Goal: Task Accomplishment & Management: Complete application form

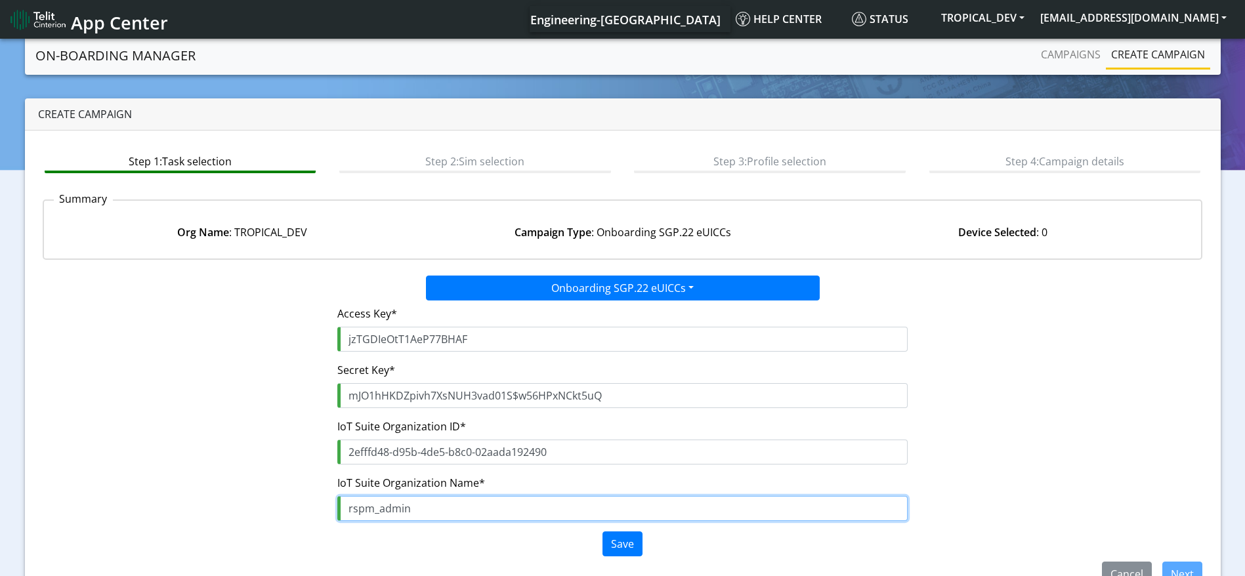
drag, startPoint x: 364, startPoint y: 498, endPoint x: 242, endPoint y: 498, distance: 122.7
click at [242, 498] on div "Access Key* jzTGDIeOtT1AeP77BHAF Secret Key* mJO1hHKDZpivh7XsNUH3vad01S$w56HPxN…" at bounding box center [623, 431] width 1180 height 261
paste input "bridge-dev"
type input "rspmbridge-dev"
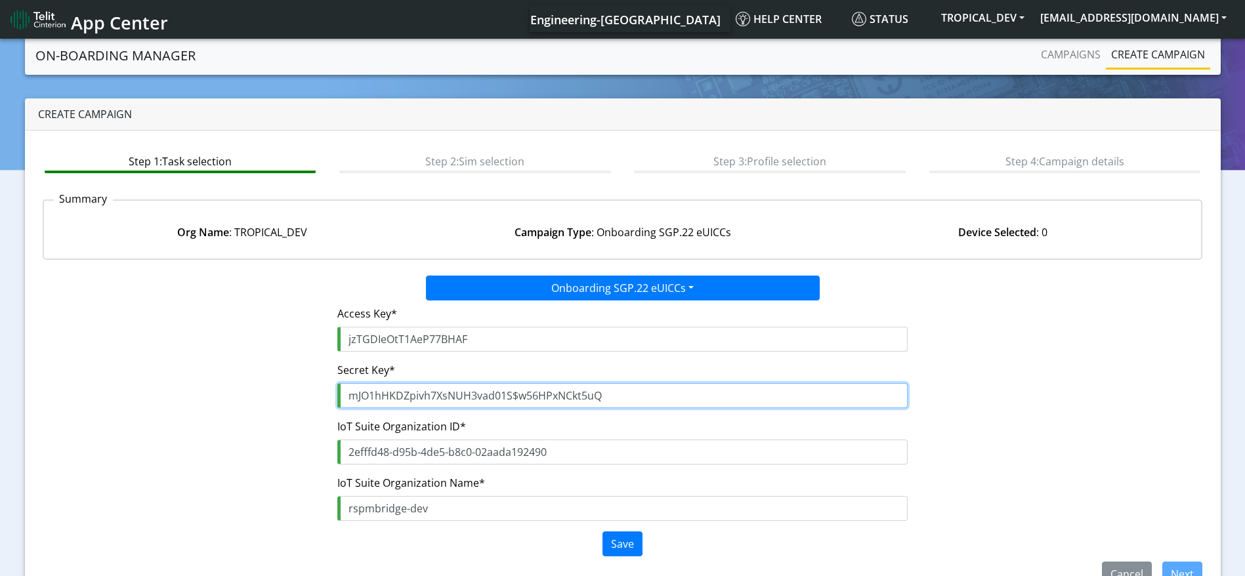
drag, startPoint x: 333, startPoint y: 406, endPoint x: 289, endPoint y: 404, distance: 44.0
click at [289, 405] on div "Access Key* jzTGDIeOtT1AeP77BHAF Secret Key* mJO1hHKDZpivh7XsNUH3vad01S$w56HPxN…" at bounding box center [623, 431] width 1180 height 261
paste input "yC4WJ$j1s7aFJL29Isg0UIkvE0U5Q43p6mZllhcS"
drag, startPoint x: 600, startPoint y: 398, endPoint x: 1, endPoint y: 381, distance: 598.9
click at [1, 381] on section "On-Boarding Manager Campaigns Create campaign Create campaign Step 1: Task sele…" at bounding box center [622, 340] width 1245 height 609
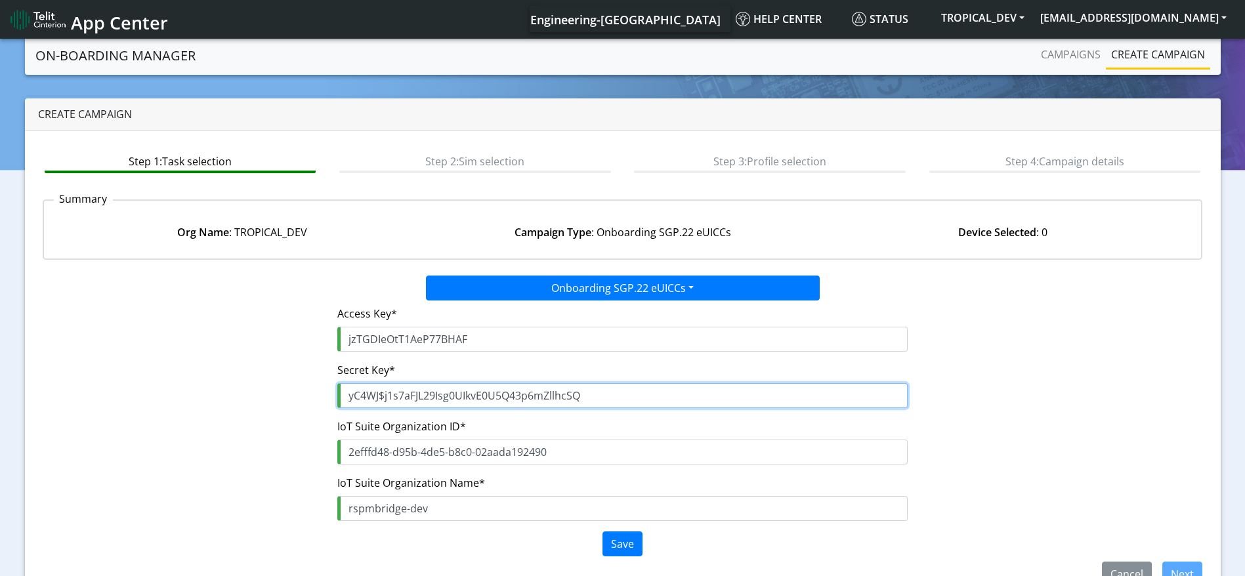
paste input "text"
type input "yC4WJ$j1s7aFJL29Isg0UIkvE0U5Q43p6mZllhcS"
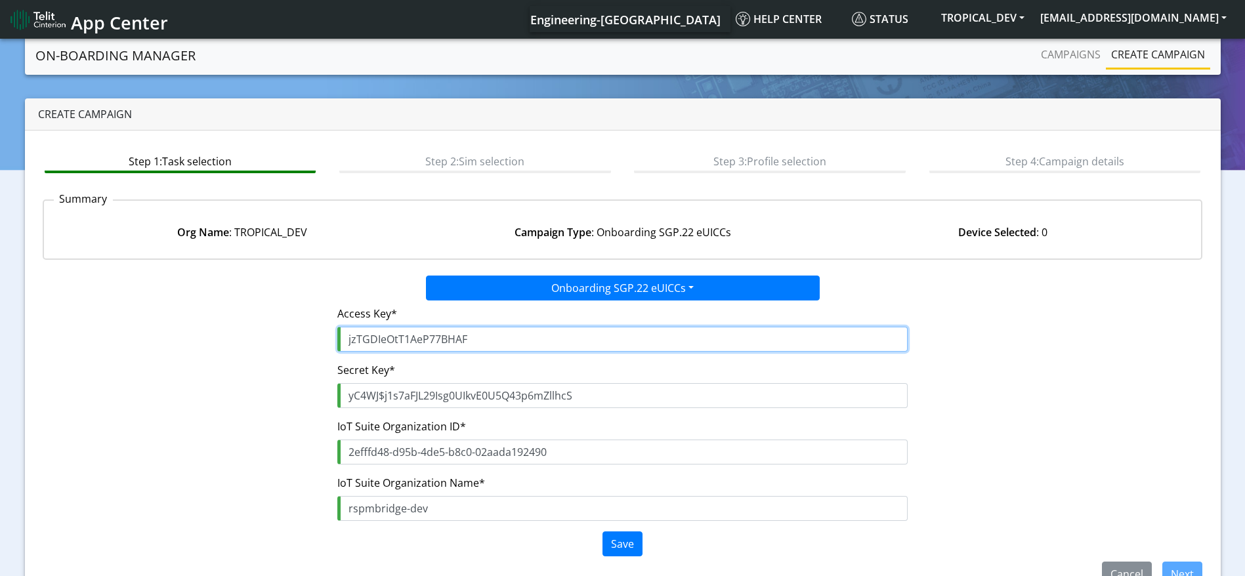
drag, startPoint x: 527, startPoint y: 341, endPoint x: 16, endPoint y: 337, distance: 511.3
click at [9, 337] on section "On-Boarding Manager Campaigns Create campaign Create campaign Step 1: Task sele…" at bounding box center [622, 340] width 1245 height 609
paste input "DfU1dKWvvnSuFR06bt0Z"
type input "DfU1dKWvvnSuFR06bt0Z"
click at [614, 540] on button "Save" at bounding box center [623, 544] width 40 height 25
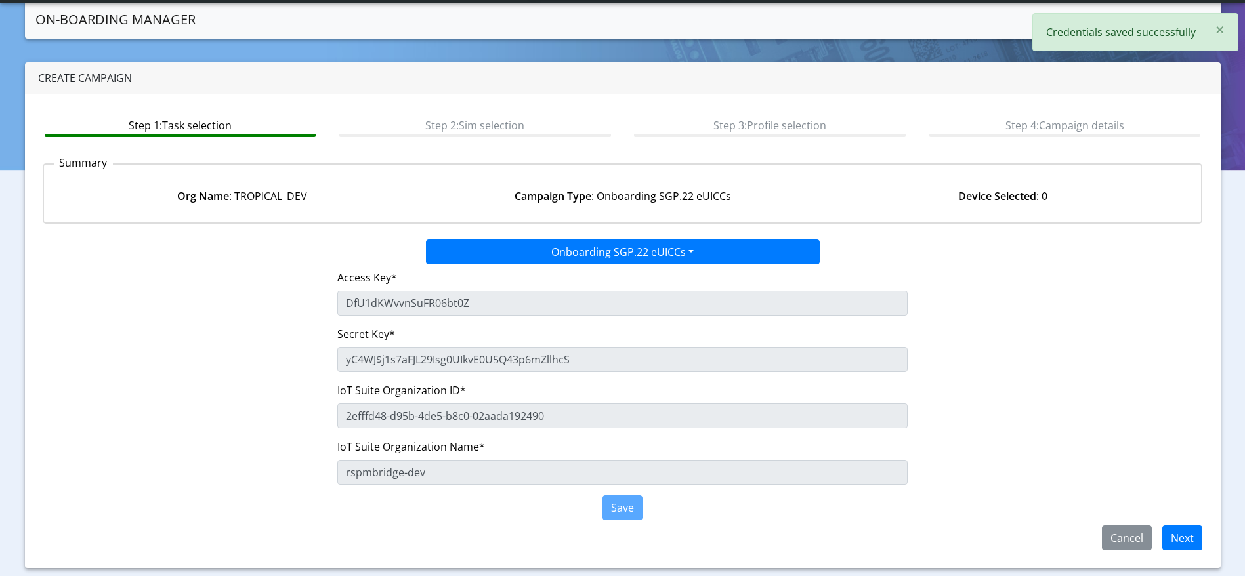
scroll to position [33, 0]
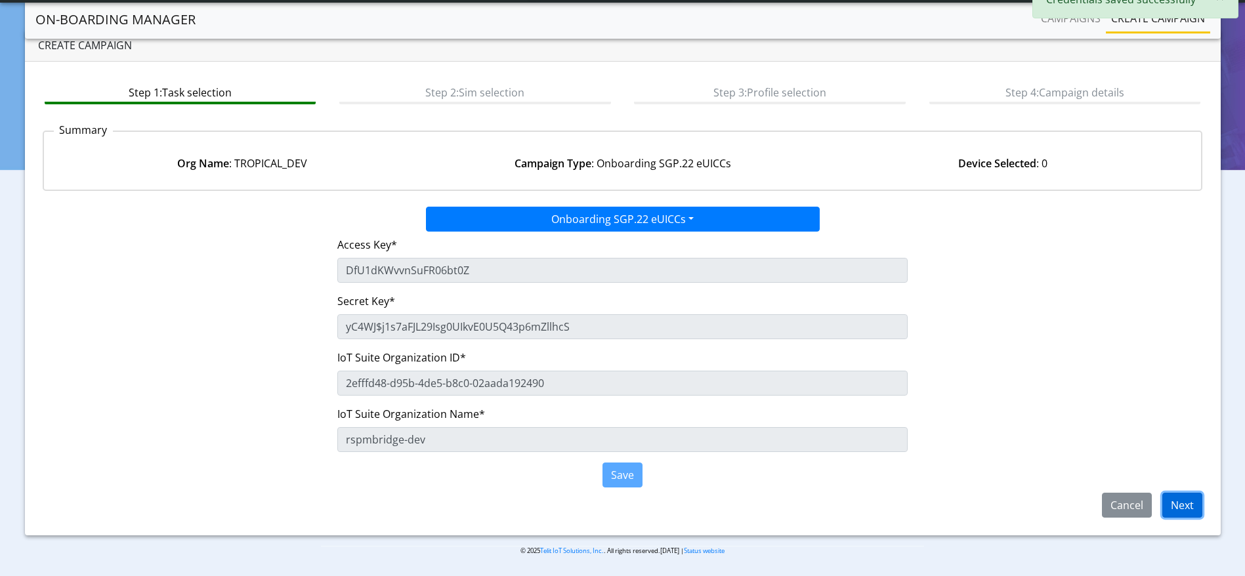
click at [1189, 505] on button "Next" at bounding box center [1182, 505] width 40 height 25
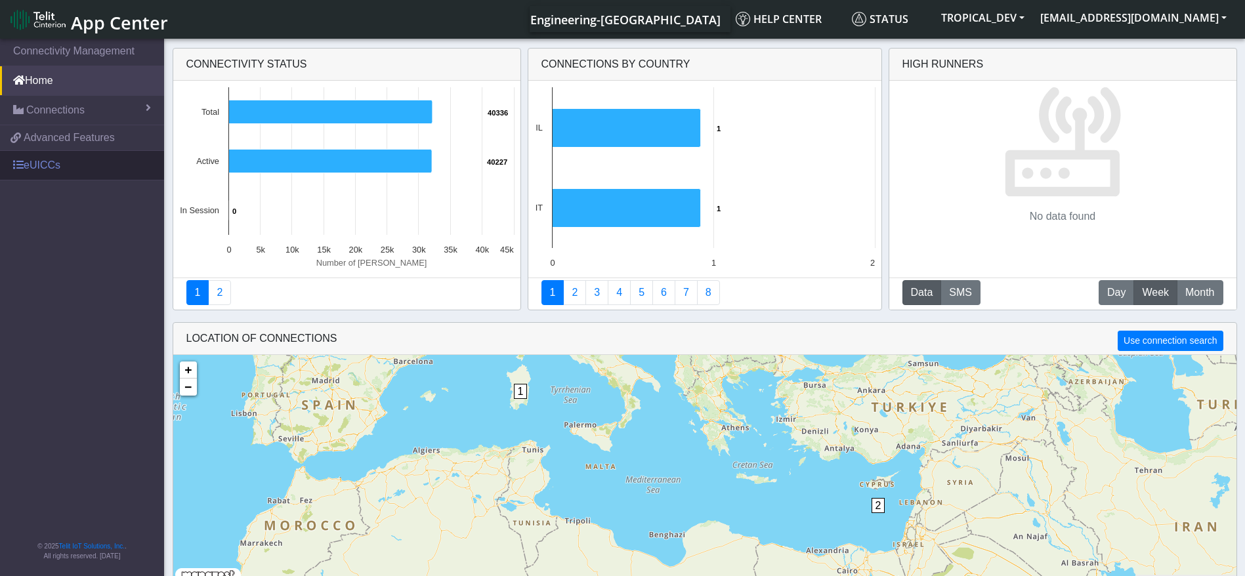
click at [20, 175] on link "eUICCs" at bounding box center [82, 165] width 164 height 29
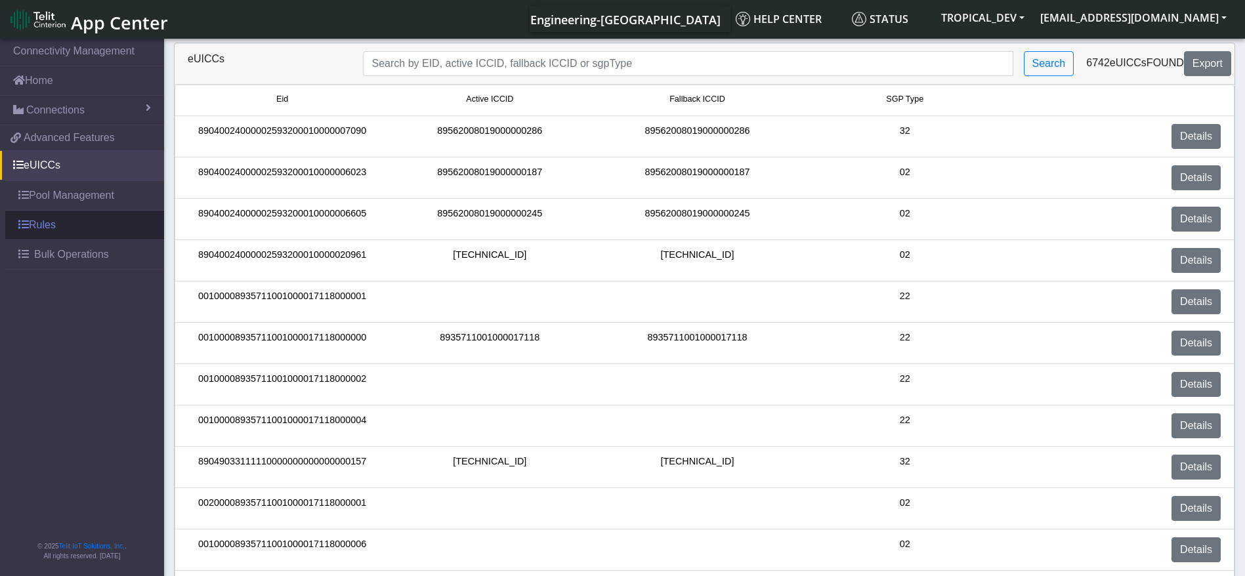
click at [60, 232] on link "Rules" at bounding box center [84, 225] width 159 height 29
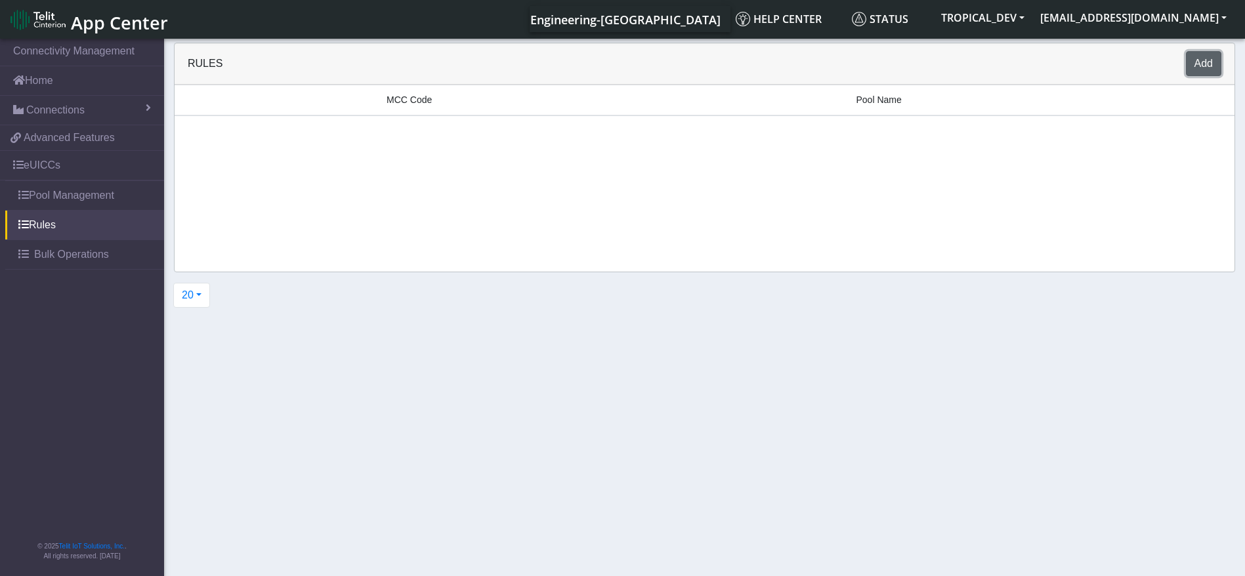
click at [1208, 58] on button "Add" at bounding box center [1203, 63] width 35 height 25
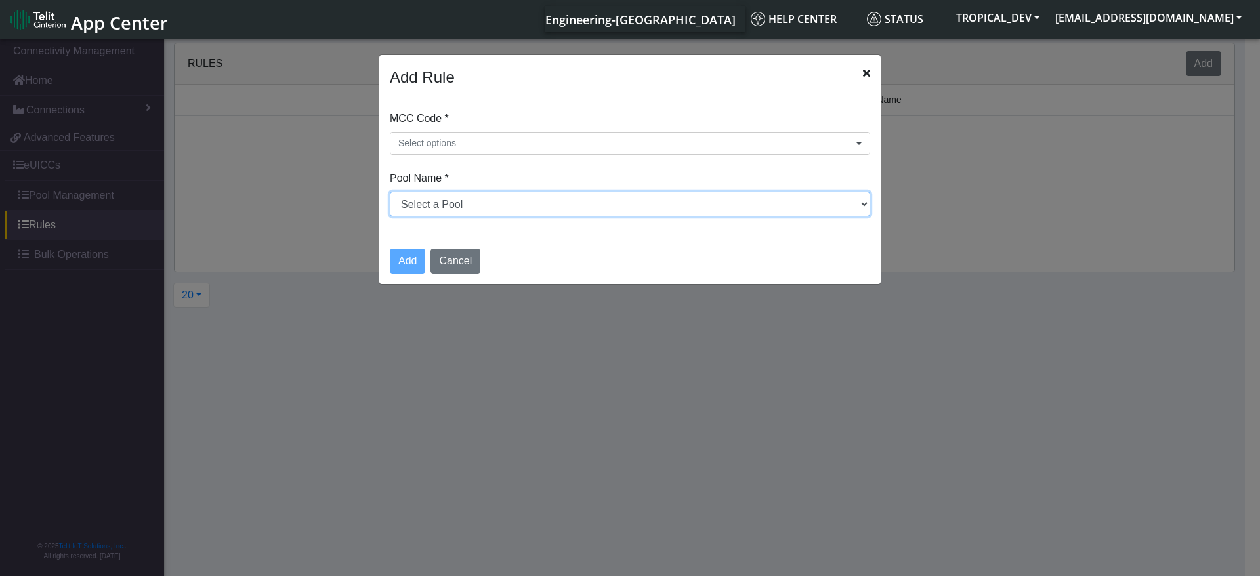
click at [545, 196] on select "Select a Pool DNLD_TPP-test-test-1 DNLD_TPP-testing-[DATE] DNLD_TPP-test-apn-te…" at bounding box center [630, 204] width 480 height 25
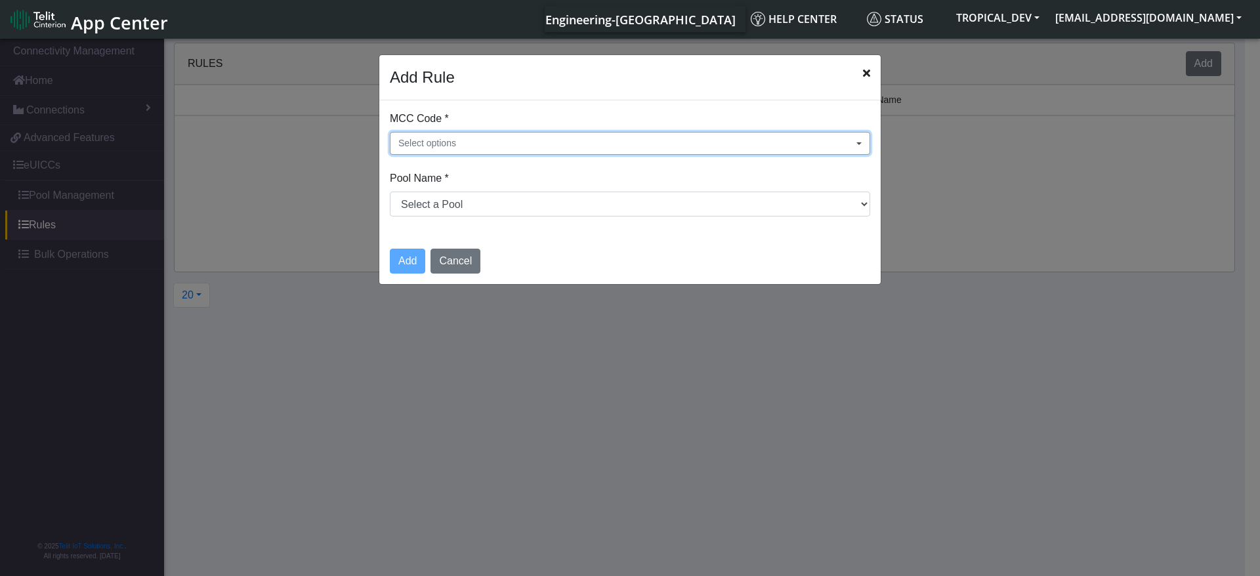
click at [551, 132] on button "Select options" at bounding box center [630, 143] width 480 height 23
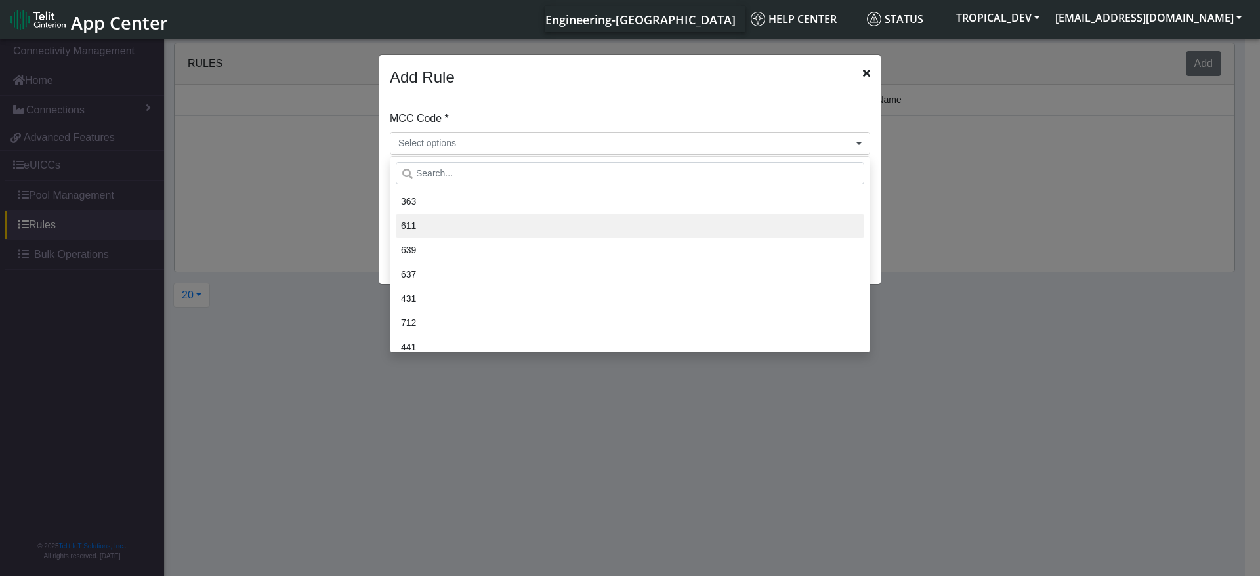
click at [530, 218] on li "611" at bounding box center [630, 226] width 469 height 24
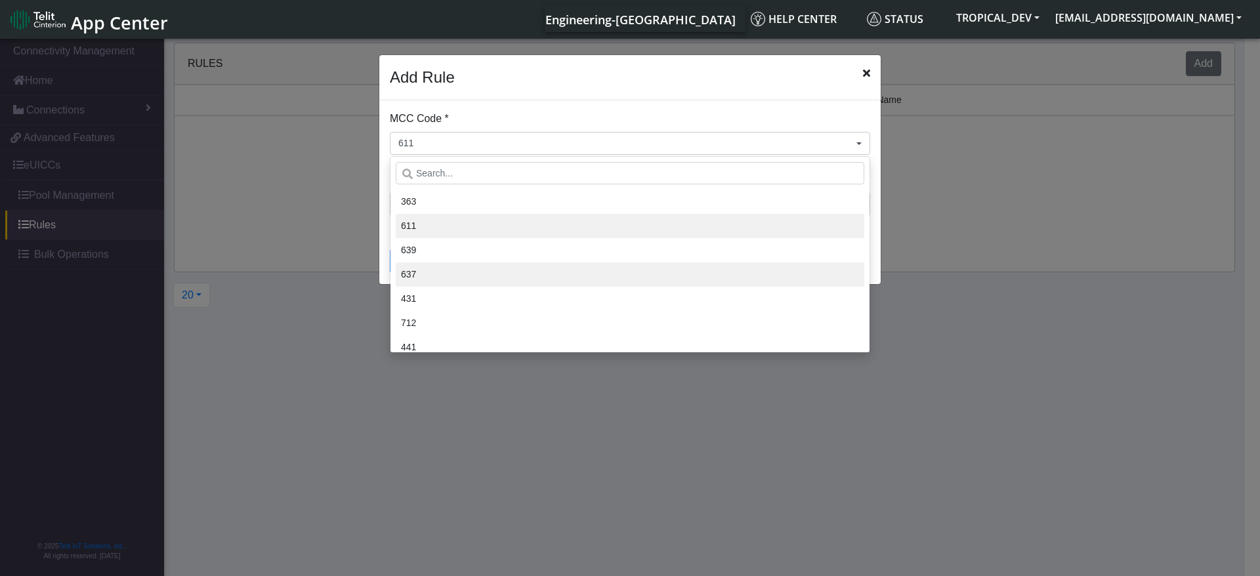
click at [543, 280] on li "637" at bounding box center [630, 275] width 469 height 24
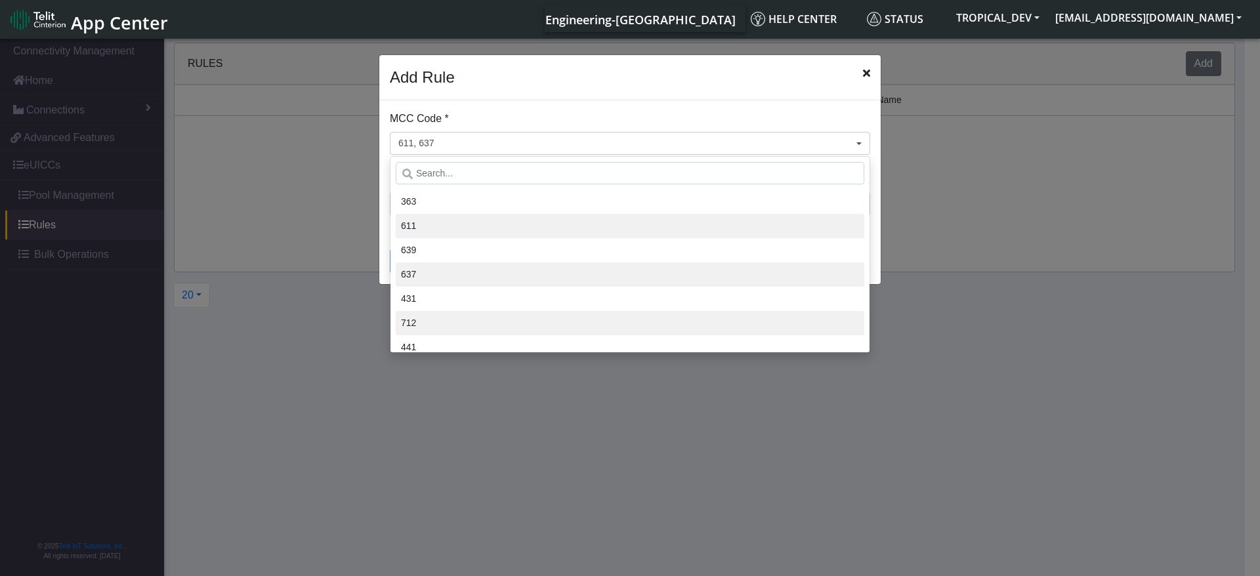
click at [534, 316] on li "712" at bounding box center [630, 323] width 469 height 24
click at [534, 329] on li "712" at bounding box center [630, 323] width 469 height 24
click at [534, 328] on li "712" at bounding box center [630, 323] width 469 height 24
click at [534, 276] on li "637" at bounding box center [630, 275] width 469 height 24
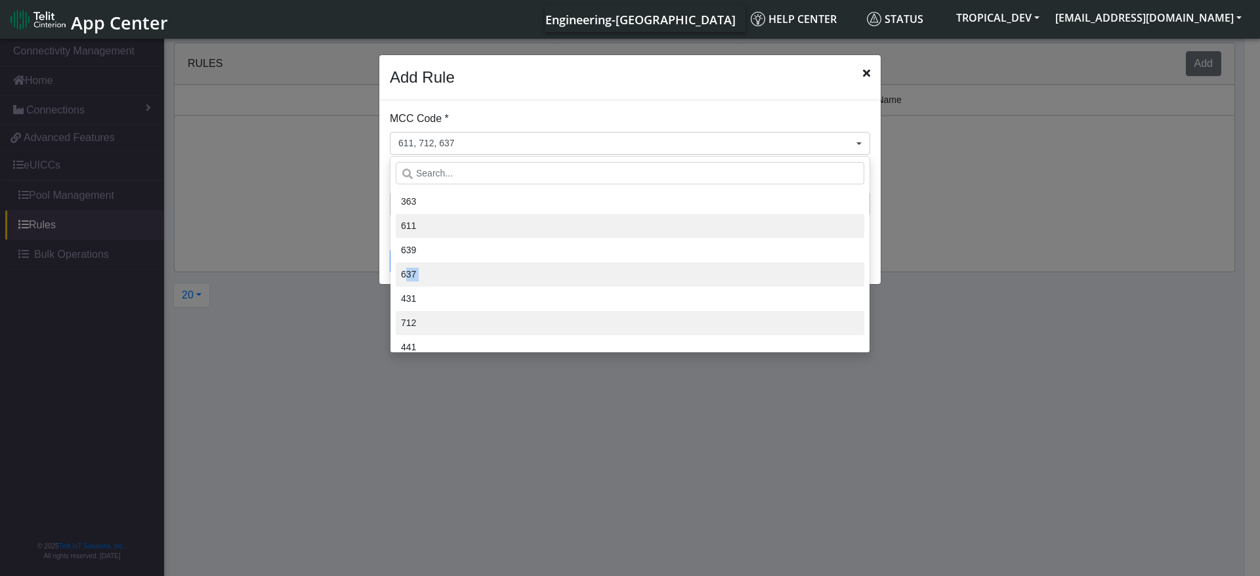
click at [534, 276] on li "637" at bounding box center [630, 275] width 469 height 24
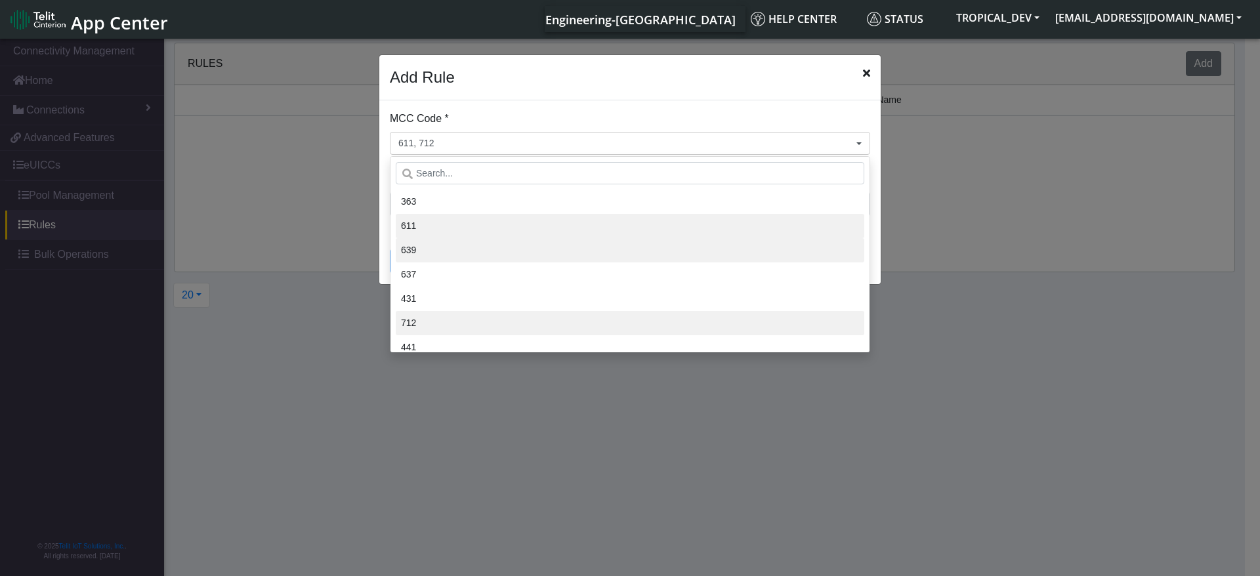
click at [846, 242] on li "639" at bounding box center [630, 250] width 469 height 24
click at [906, 264] on ngb-modal-window "Add Rule MCC Code * 611, 712, 639 363 611 639 637 431 712 441 714 626 242 605 4…" at bounding box center [630, 308] width 1260 height 545
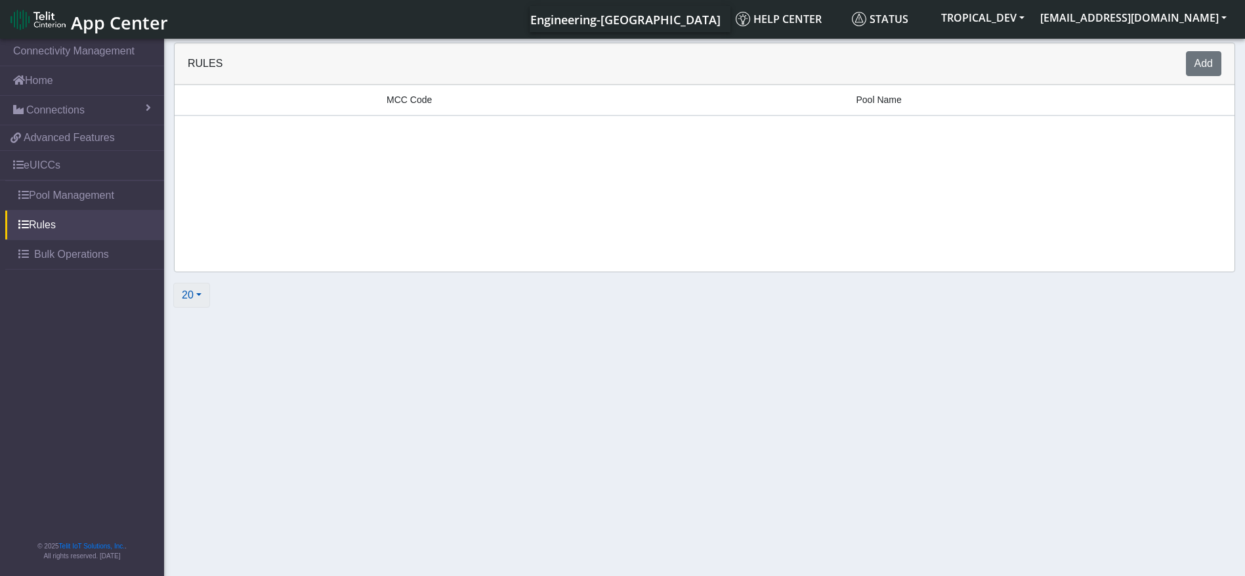
click at [182, 303] on button "20" at bounding box center [191, 295] width 37 height 25
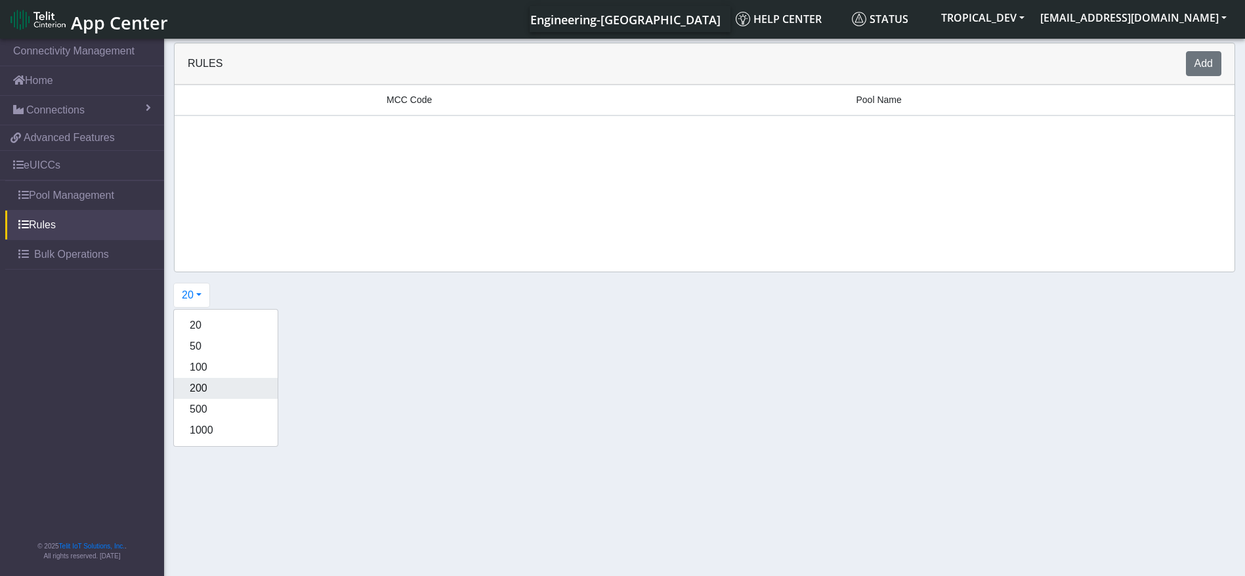
click at [205, 393] on button "200" at bounding box center [226, 388] width 104 height 21
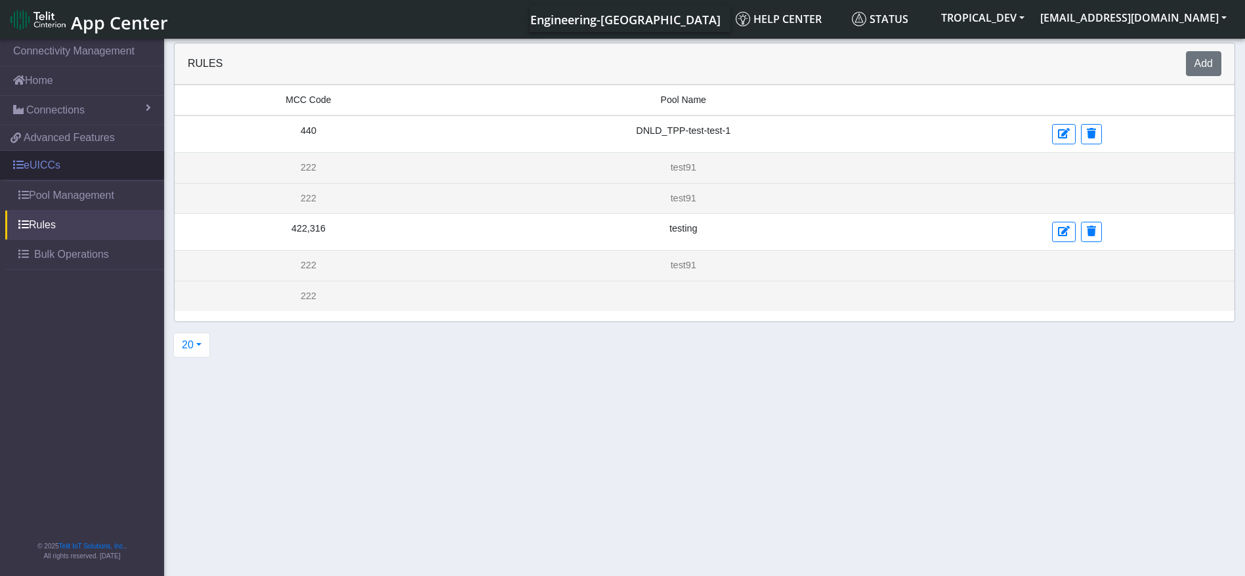
click at [81, 168] on link "eUICCs" at bounding box center [82, 165] width 164 height 29
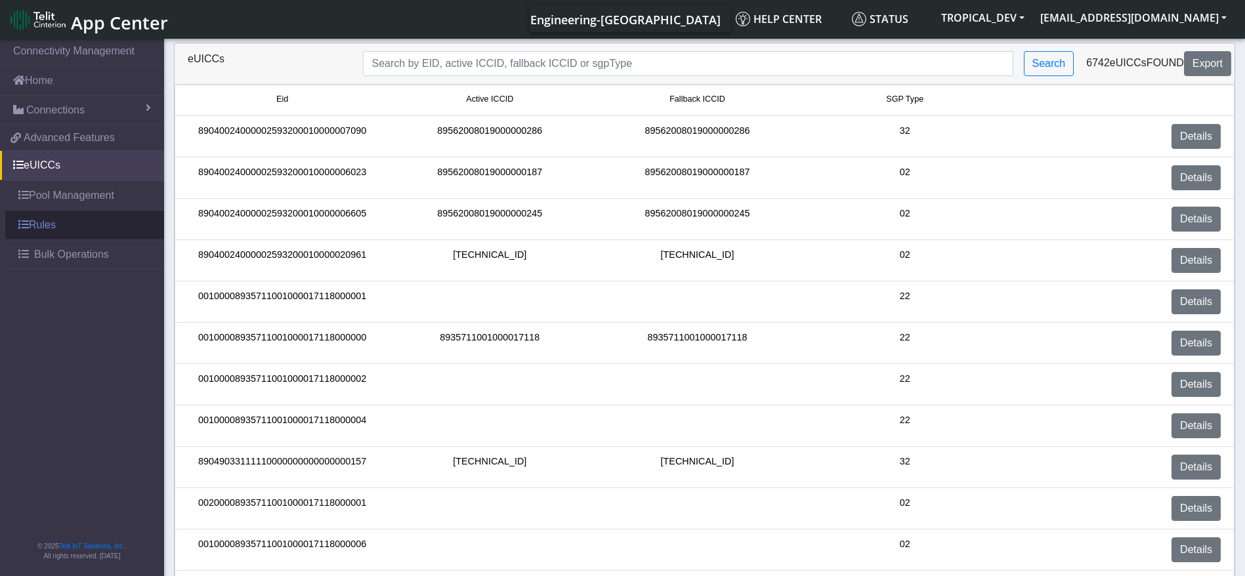
click at [76, 229] on link "Rules" at bounding box center [84, 225] width 159 height 29
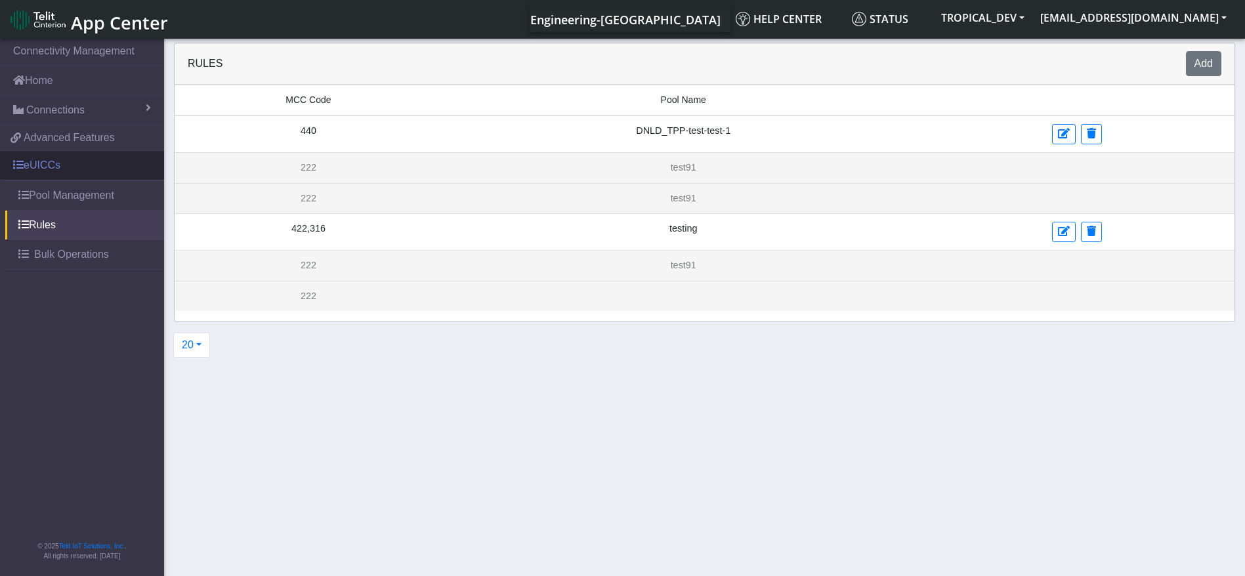
click at [61, 163] on link "eUICCs" at bounding box center [82, 165] width 164 height 29
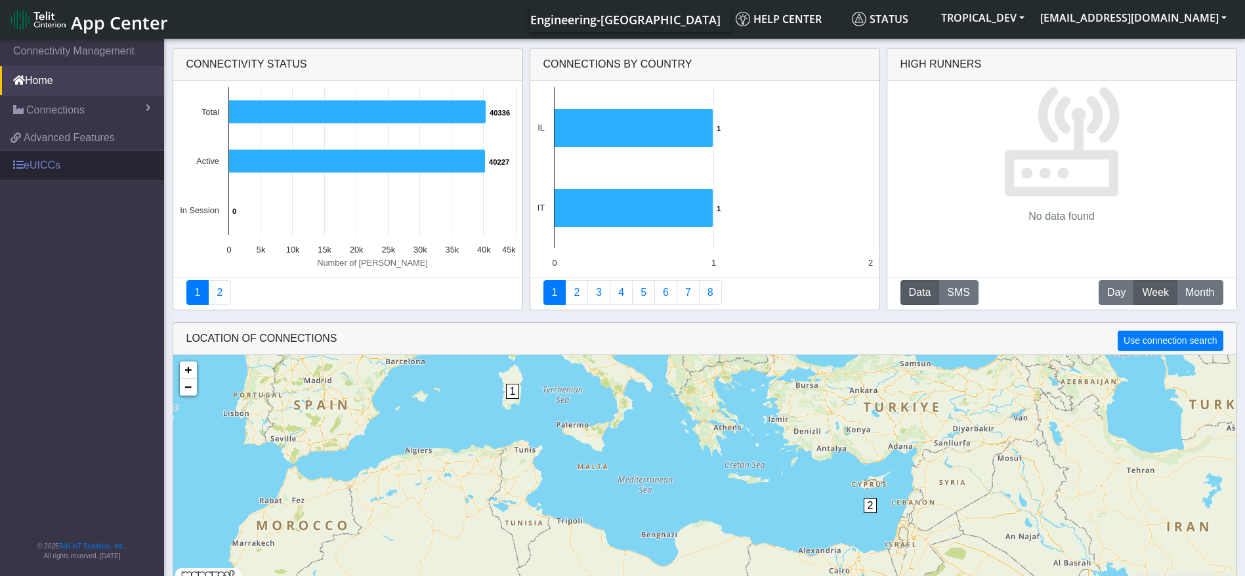
click at [34, 165] on link "eUICCs" at bounding box center [82, 165] width 164 height 29
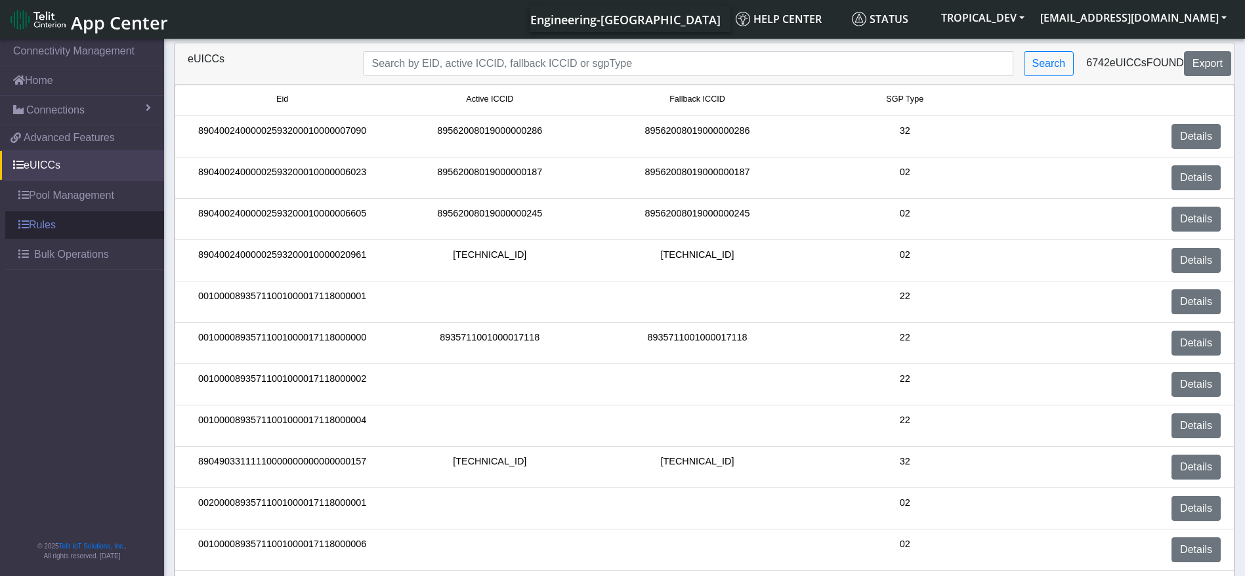
click at [81, 219] on link "Rules" at bounding box center [84, 225] width 159 height 29
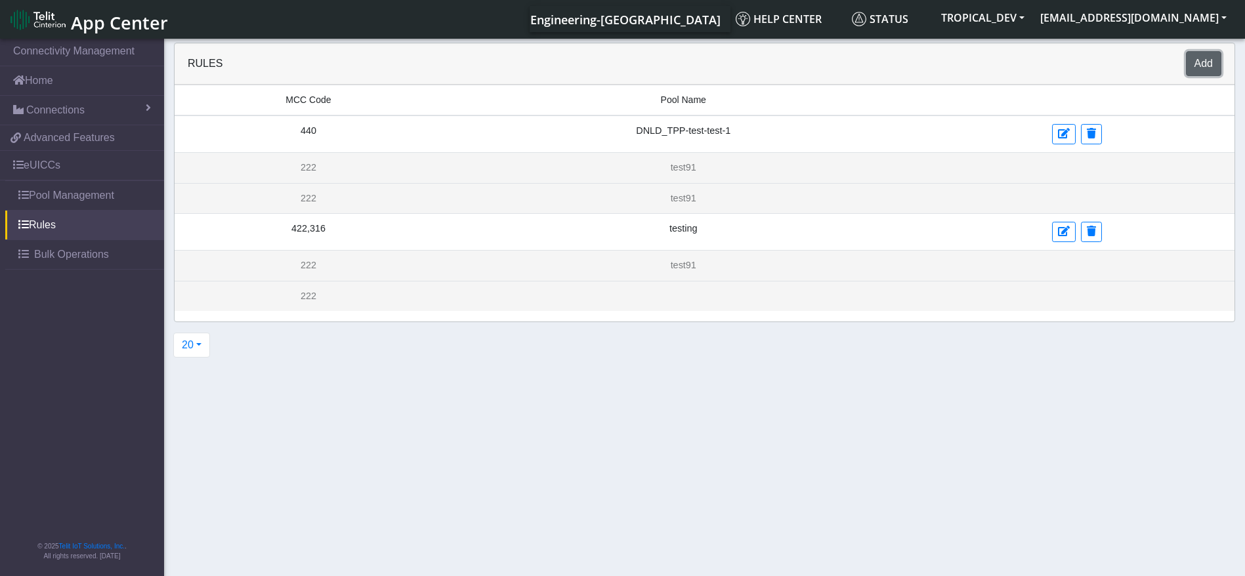
click at [1208, 62] on button "Add" at bounding box center [1203, 63] width 35 height 25
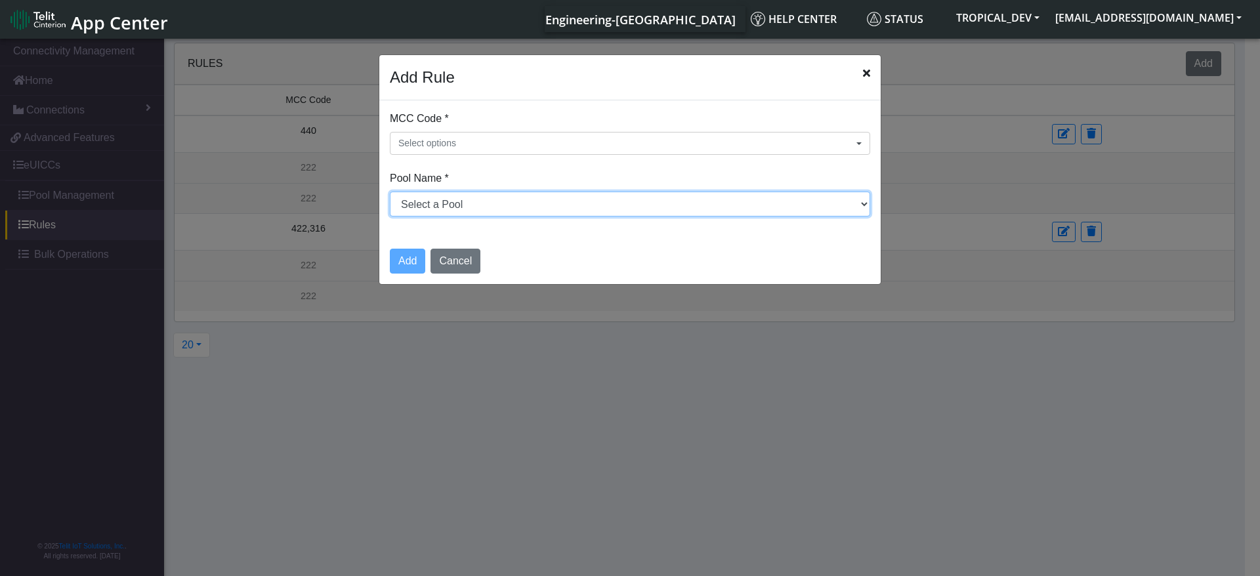
click at [455, 213] on select "Select a Pool DNLD_TPP-test-test-1 DNLD_TPP-testing-[DATE] DNLD_TPP-test-apn-te…" at bounding box center [630, 204] width 480 height 25
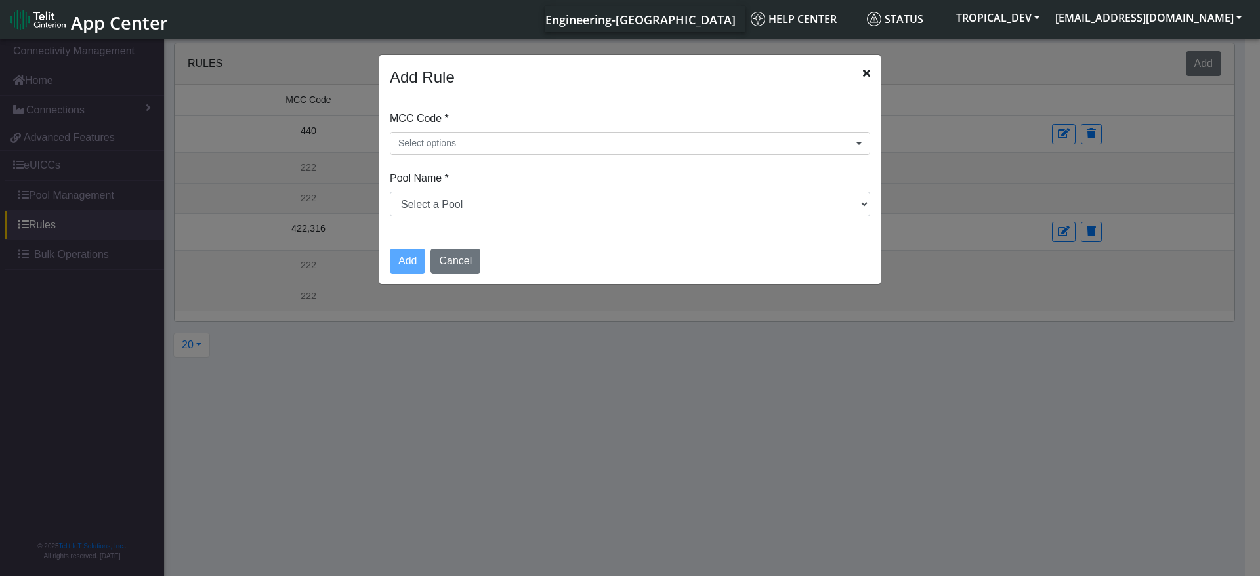
click at [1024, 237] on ngb-modal-window "Add Rule MCC Code * Select options 363 611 639 637 431 712 441 714 626 242 605 …" at bounding box center [630, 308] width 1260 height 545
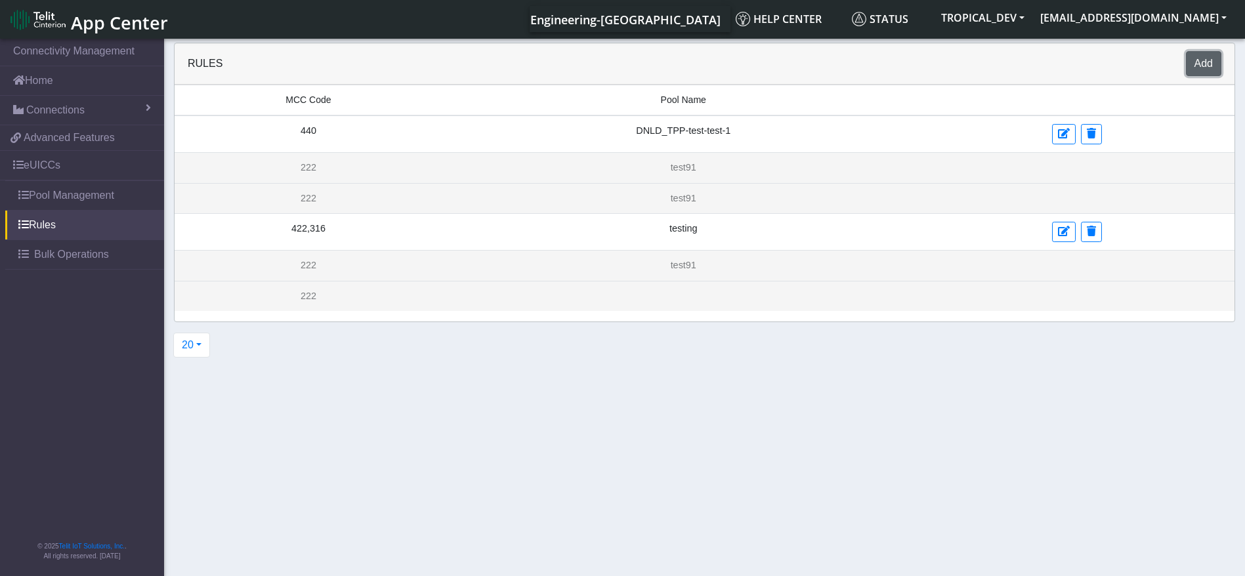
click at [1204, 54] on button "Add" at bounding box center [1203, 63] width 35 height 25
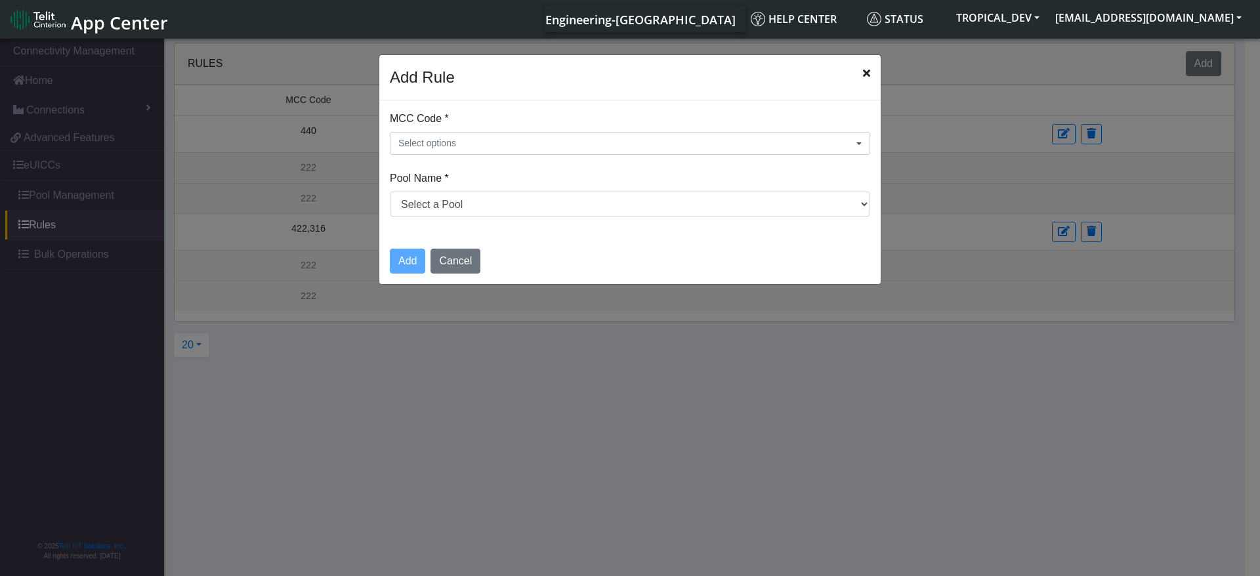
click at [522, 219] on div "MCC Code * Select options 363 611 639 637 431 712 441 714 626 242 605 434 214 5…" at bounding box center [629, 168] width 501 height 137
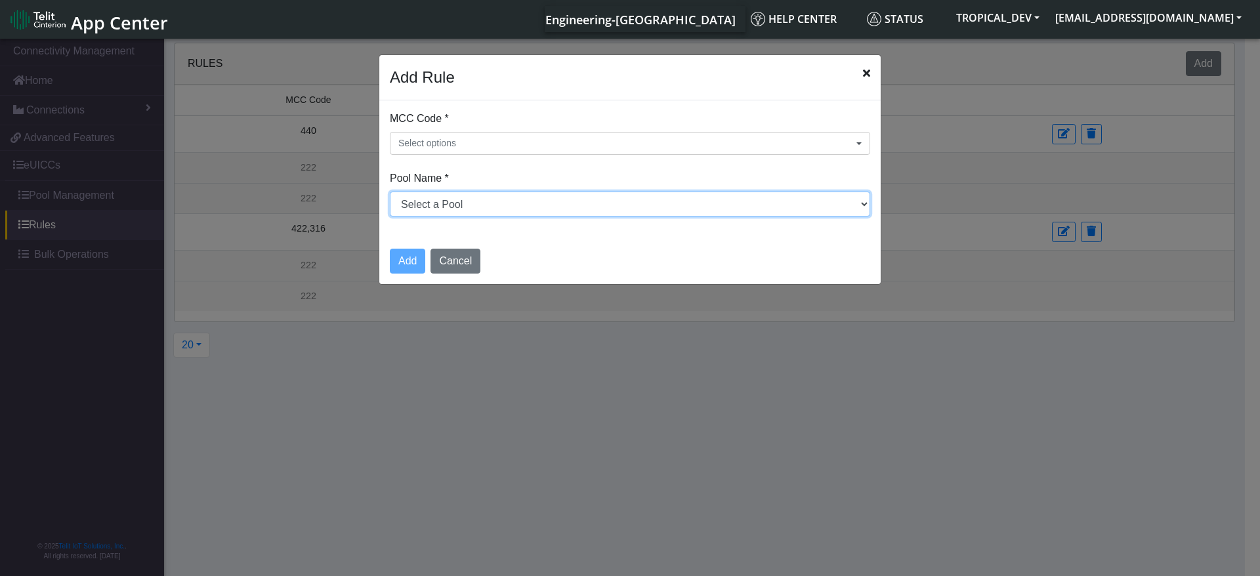
click at [503, 209] on select "Select a Pool DNLD_TPP-test-test-1 DNLD_TPP-testing-[DATE] DNLD_TPP-test-apn-te…" at bounding box center [630, 204] width 480 height 25
select select "1: Object"
click at [390, 192] on select "Select a Pool DNLD_TPP-test-test-1 DNLD_TPP-testing-[DATE] DNLD_TPP-test-apn-te…" at bounding box center [630, 204] width 480 height 25
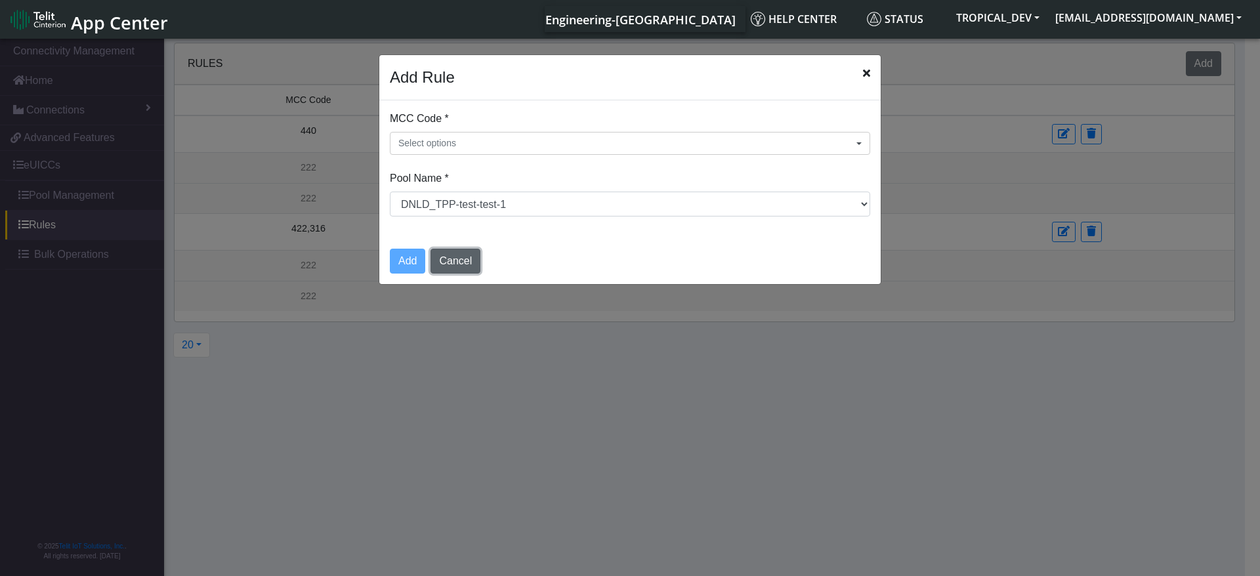
click at [464, 255] on button "Cancel" at bounding box center [456, 261] width 50 height 25
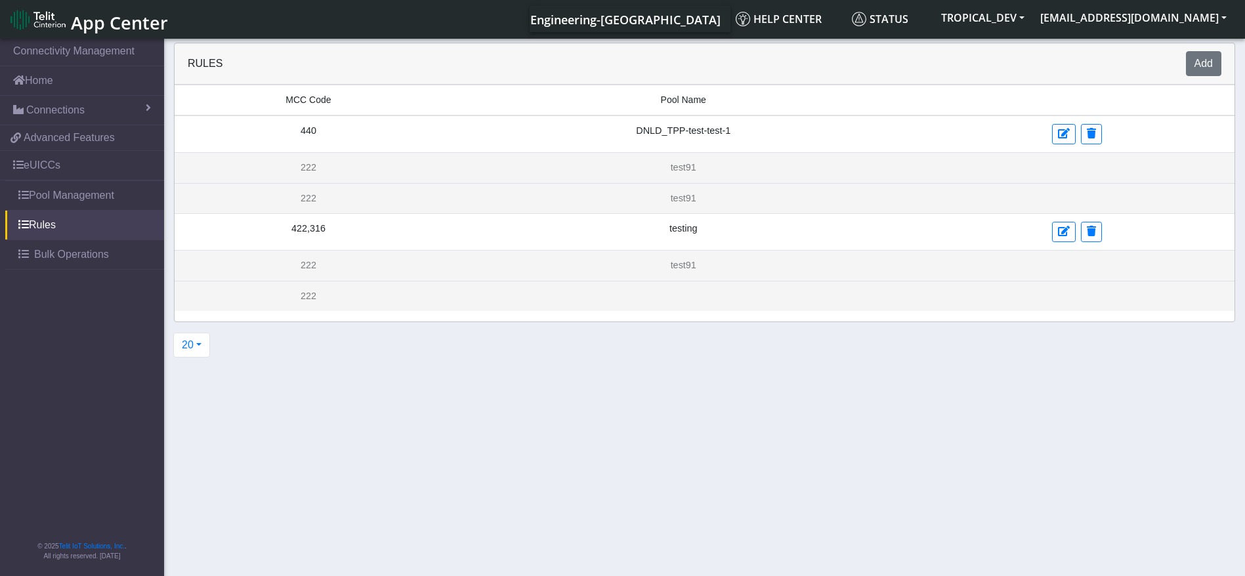
click at [1203, 78] on div "Rules Add" at bounding box center [705, 63] width 1060 height 41
click at [1204, 70] on button "Add" at bounding box center [1203, 63] width 35 height 25
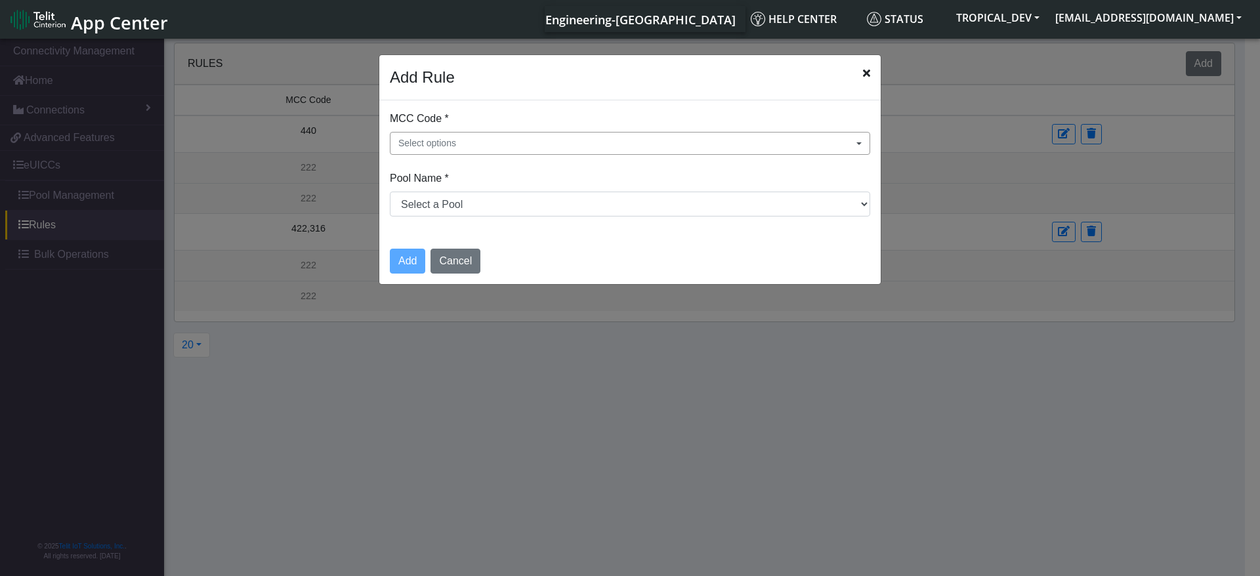
click at [529, 153] on button "Select options" at bounding box center [630, 143] width 480 height 23
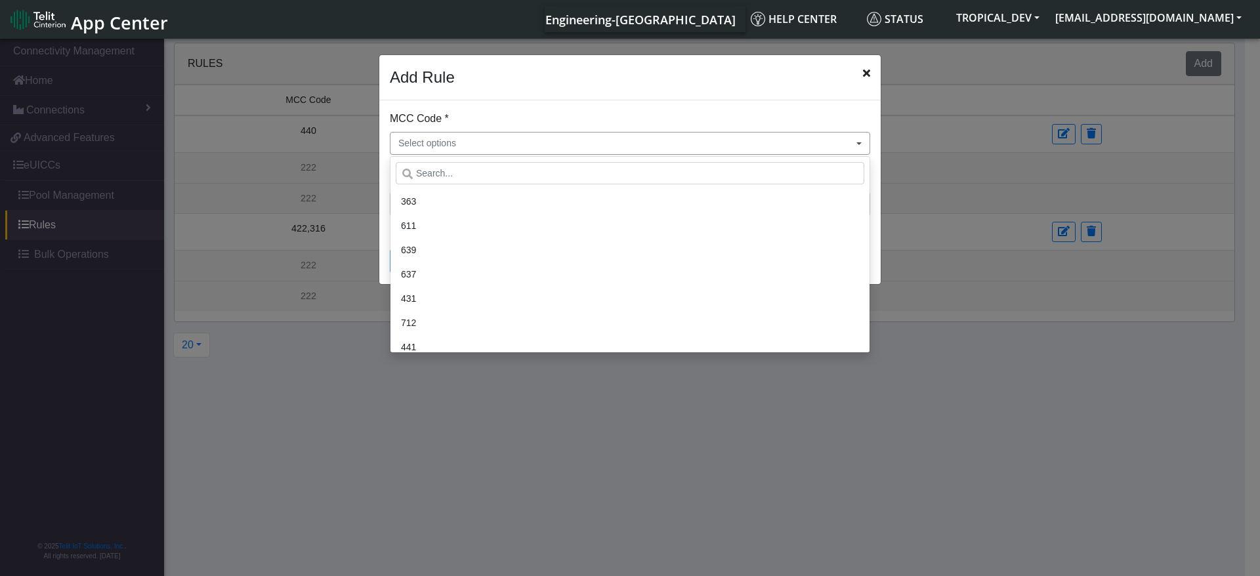
click at [528, 150] on button "Select options" at bounding box center [630, 143] width 480 height 23
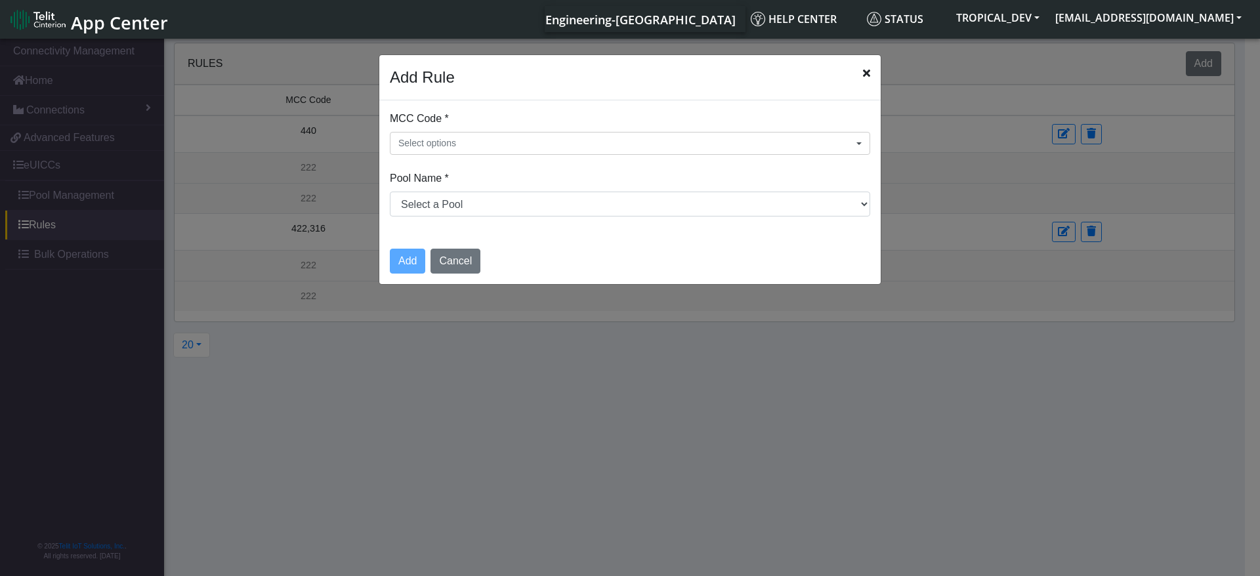
click at [507, 226] on div "MCC Code * Select options 363 611 639 637 431 712 441 714 626 242 605 434 214 5…" at bounding box center [629, 168] width 501 height 137
click at [517, 148] on button "Select options" at bounding box center [630, 143] width 480 height 23
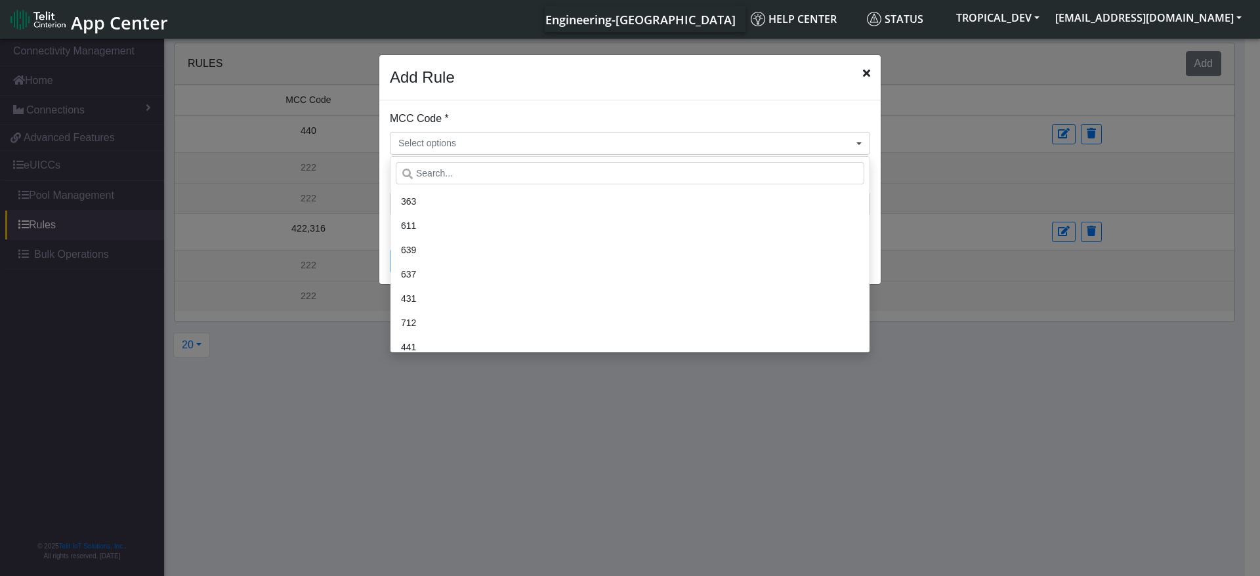
click at [530, 239] on li "639" at bounding box center [630, 250] width 469 height 24
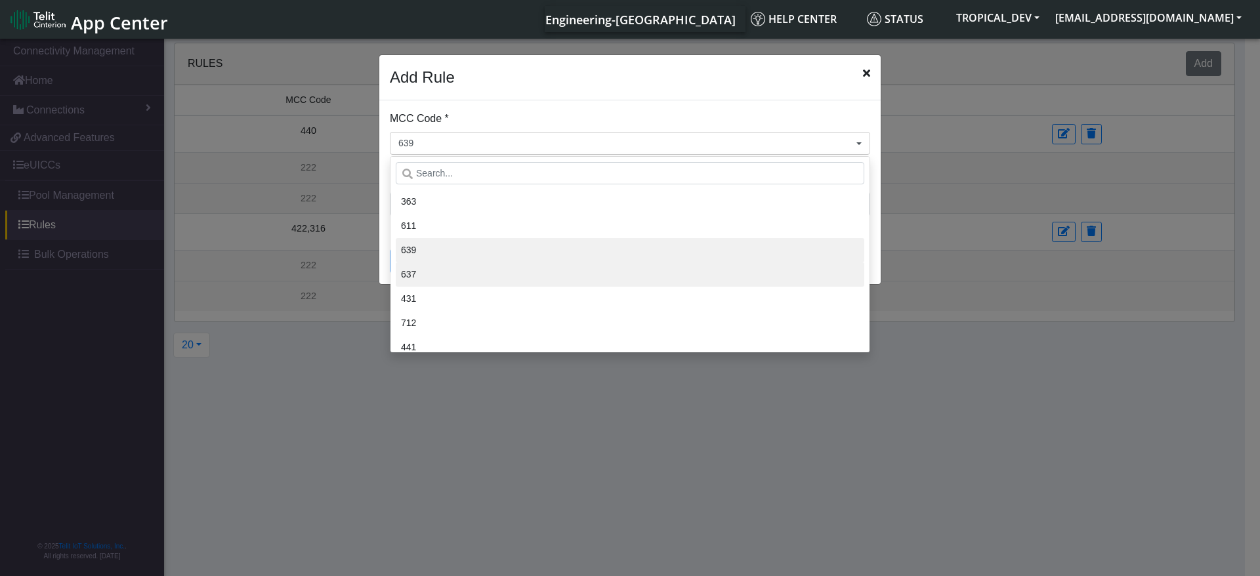
click at [527, 278] on li "637" at bounding box center [630, 275] width 469 height 24
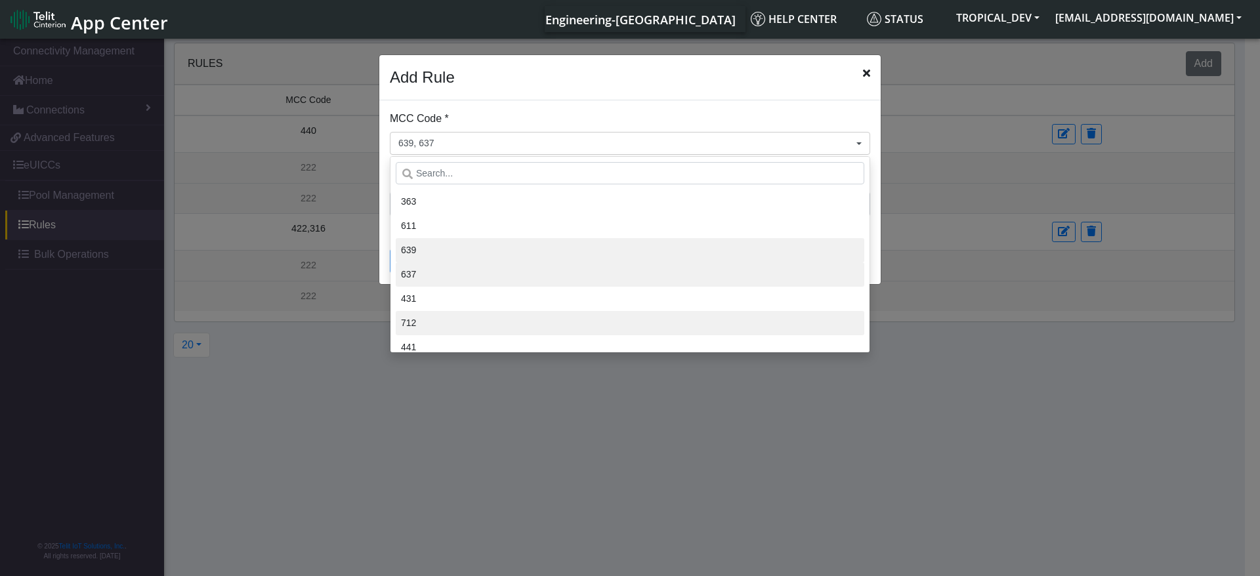
click at [520, 321] on li "712" at bounding box center [630, 323] width 469 height 24
click at [520, 331] on li "712" at bounding box center [630, 323] width 469 height 24
click at [518, 333] on li "712" at bounding box center [630, 323] width 469 height 24
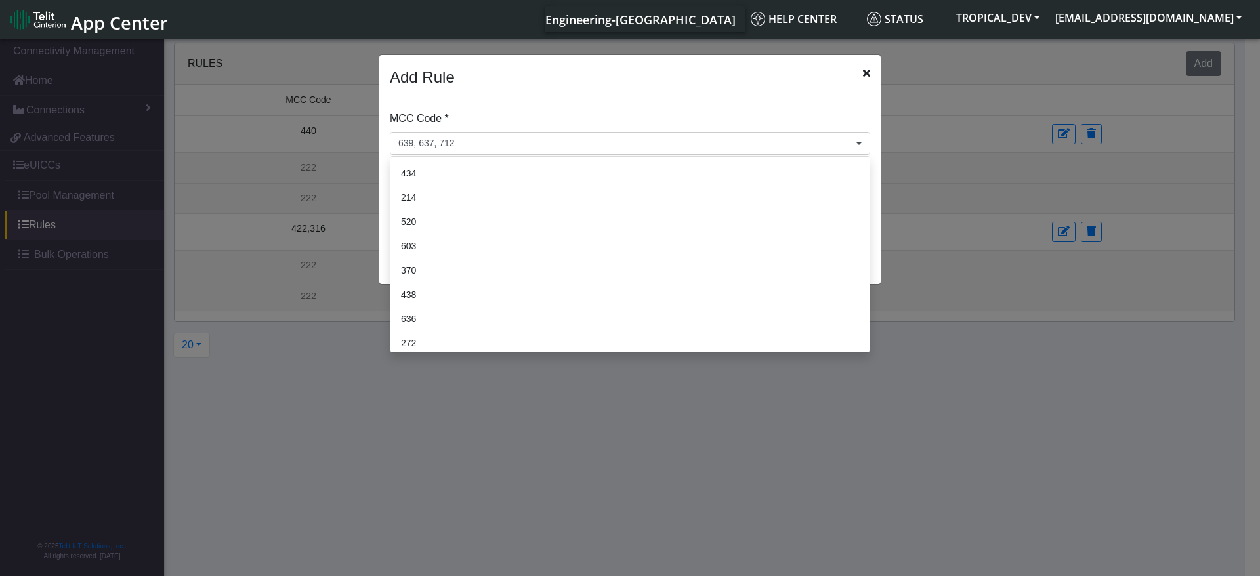
click at [523, 285] on li "438" at bounding box center [630, 295] width 469 height 24
click at [523, 306] on li "438" at bounding box center [630, 295] width 469 height 24
click at [523, 313] on li "636" at bounding box center [630, 319] width 469 height 24
click at [509, 323] on li "636" at bounding box center [630, 319] width 469 height 24
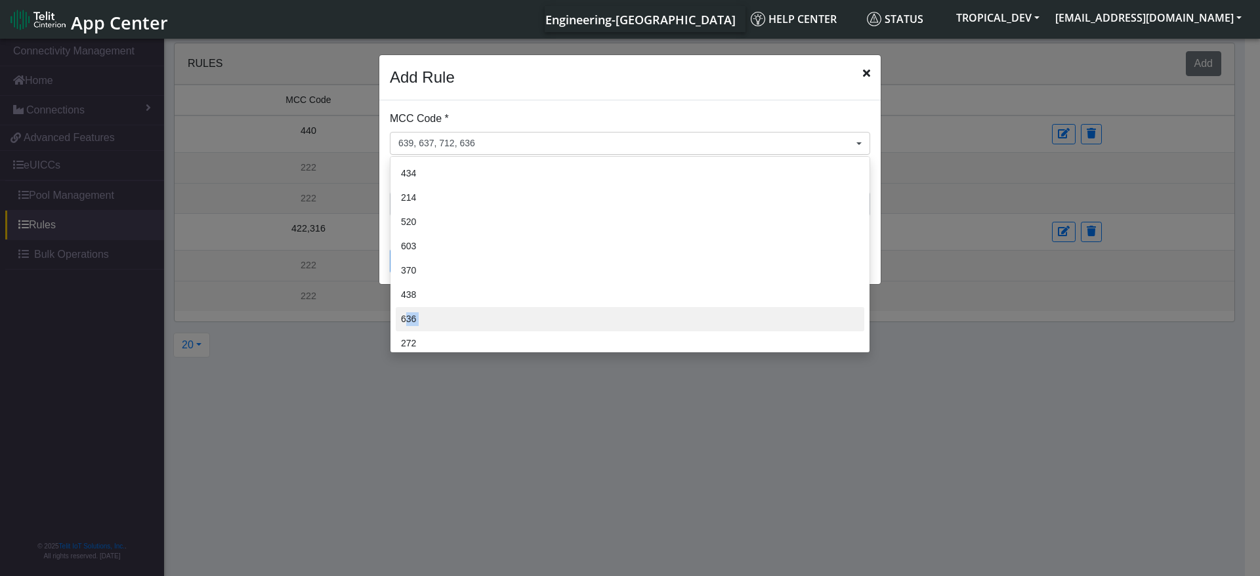
click at [509, 323] on li "636" at bounding box center [630, 319] width 469 height 24
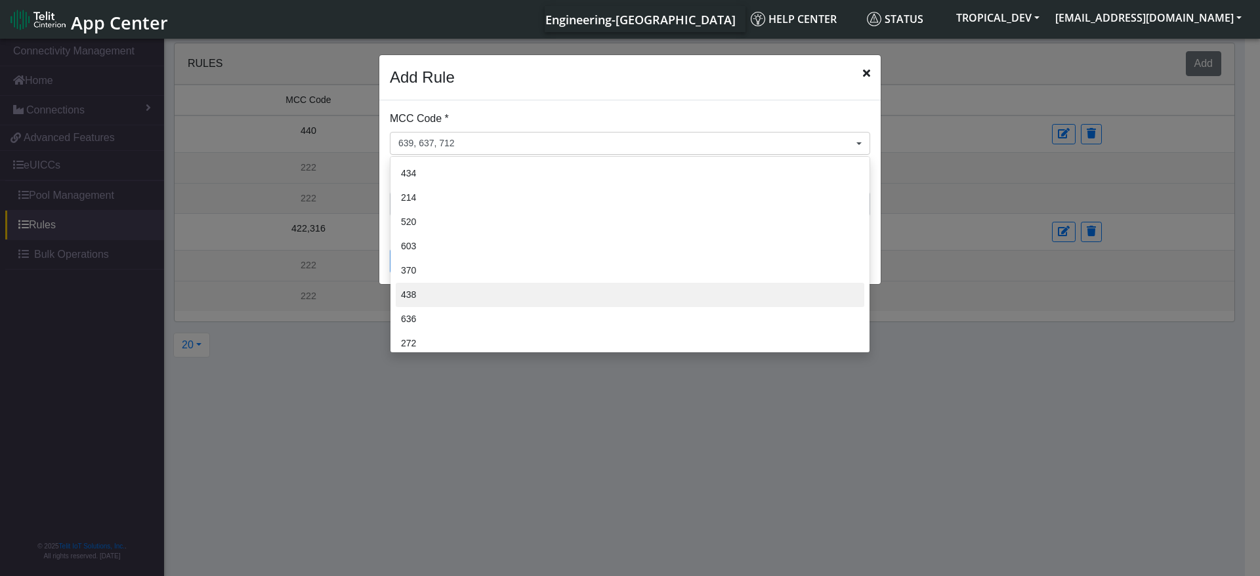
click at [505, 296] on li "438" at bounding box center [630, 295] width 469 height 24
click at [501, 269] on li "370" at bounding box center [630, 271] width 469 height 24
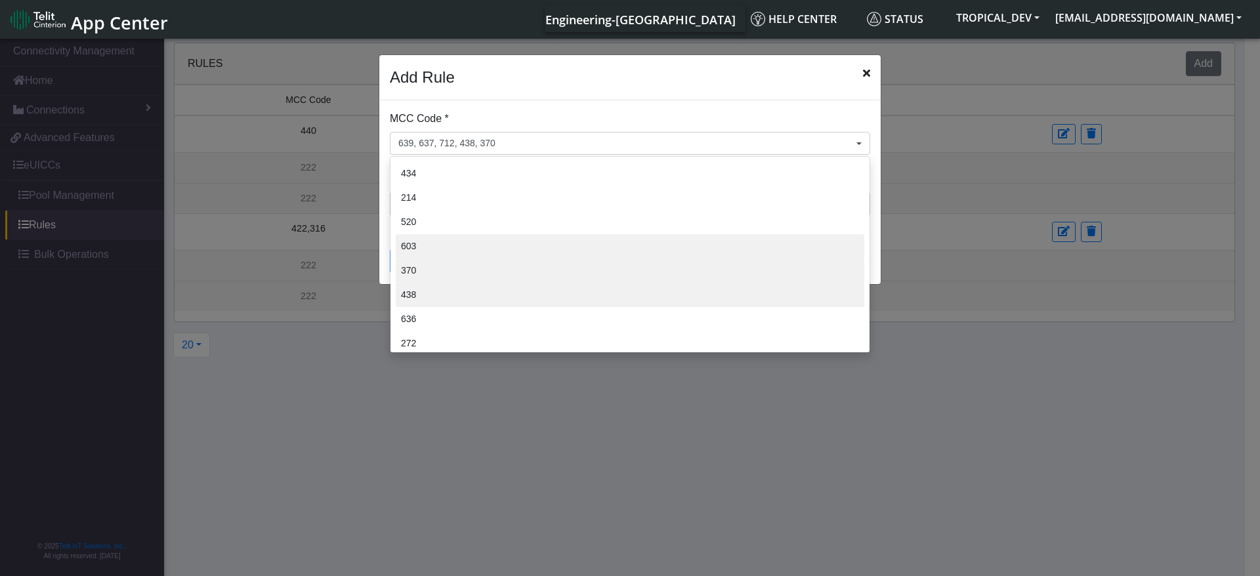
click at [505, 239] on li "603" at bounding box center [630, 246] width 469 height 24
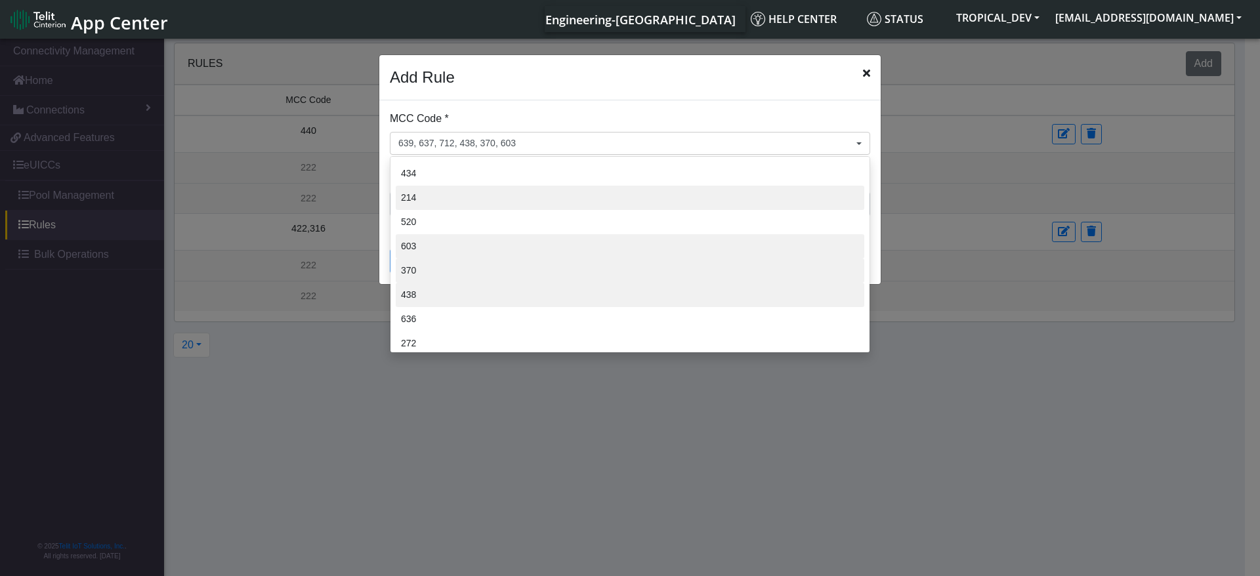
click at [513, 209] on li "214" at bounding box center [630, 198] width 469 height 24
click at [522, 186] on li "214" at bounding box center [630, 198] width 469 height 24
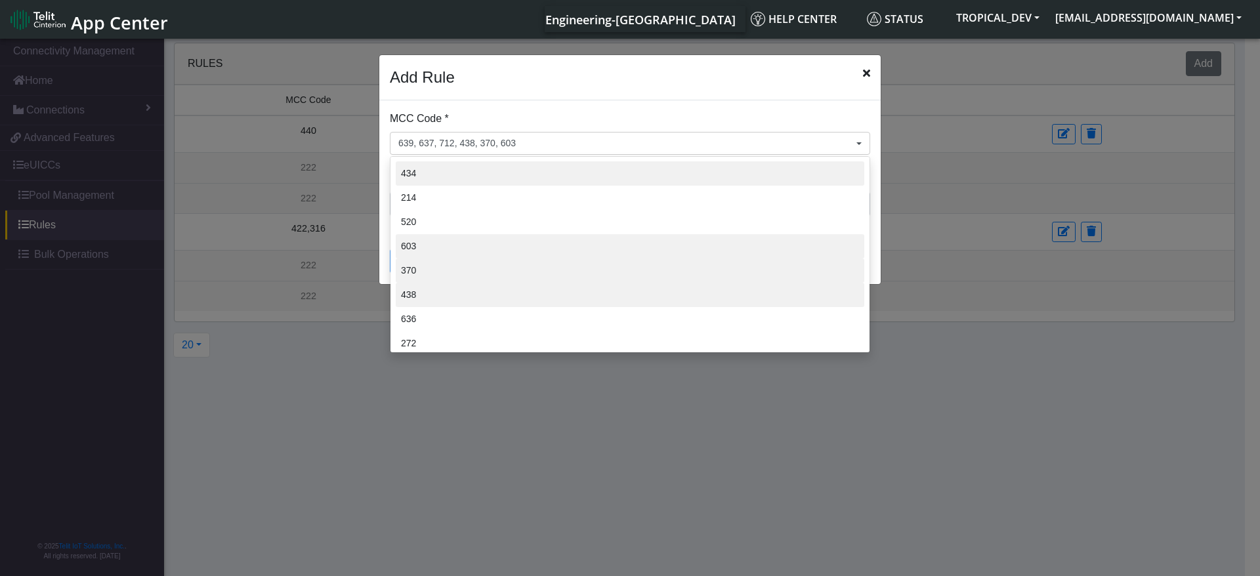
click at [517, 173] on li "434" at bounding box center [630, 173] width 469 height 24
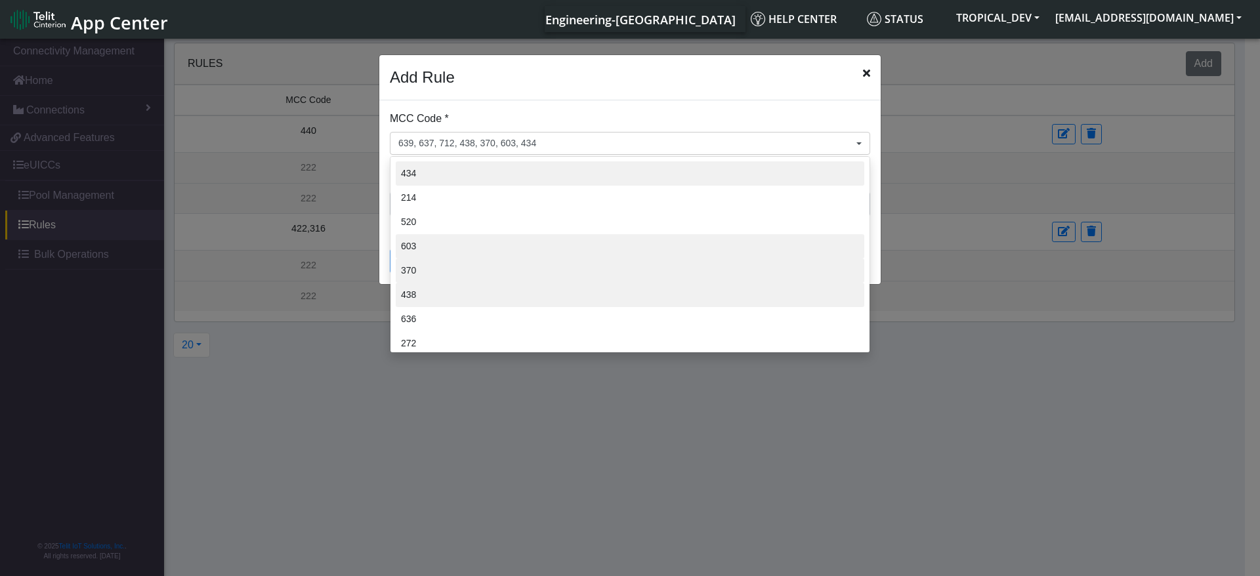
click at [433, 176] on li "434" at bounding box center [630, 173] width 469 height 24
